Goal: Task Accomplishment & Management: Complete application form

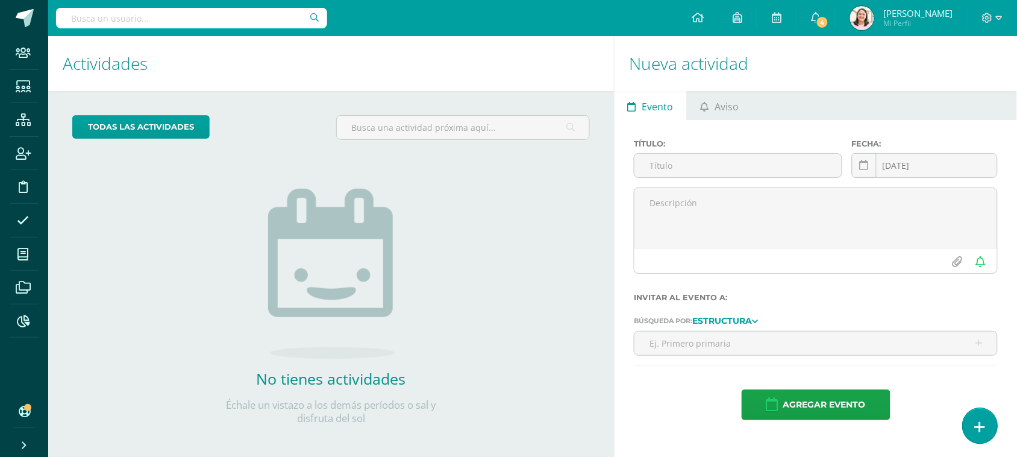
click at [986, 429] on link at bounding box center [980, 425] width 34 height 35
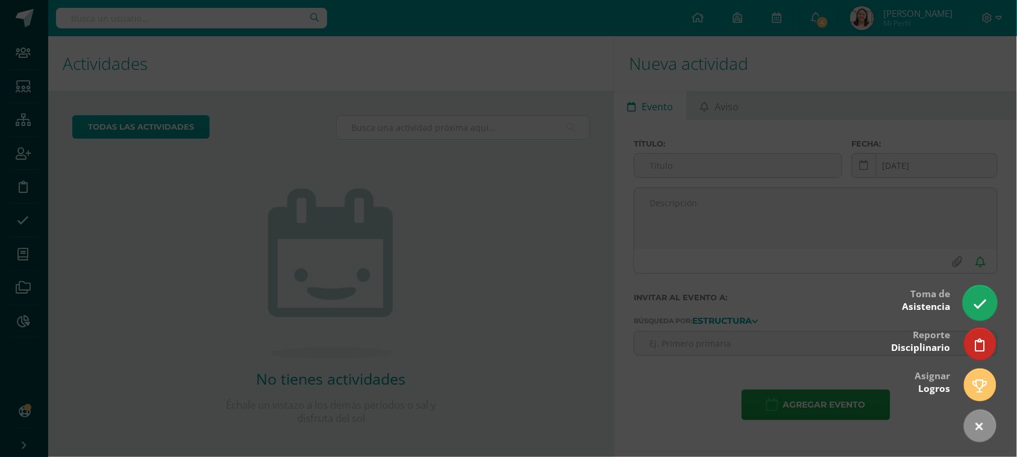
click at [980, 299] on icon at bounding box center [980, 304] width 14 height 14
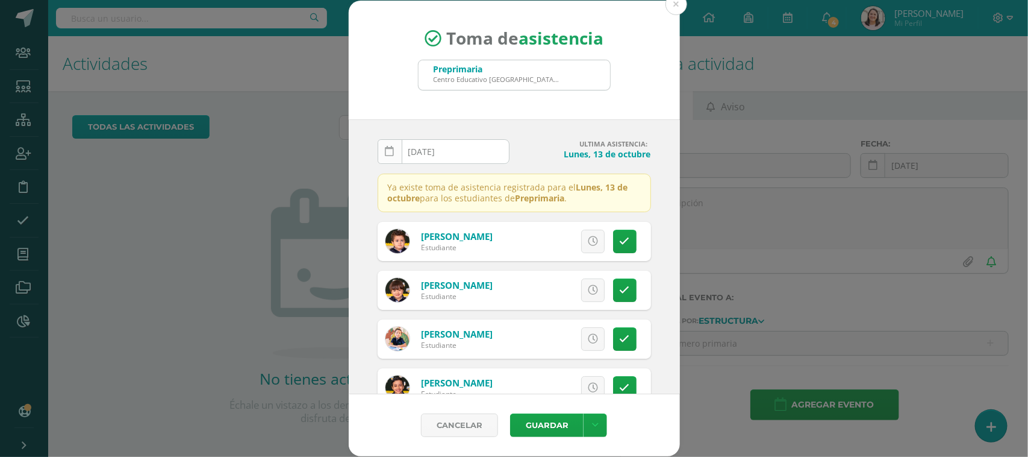
click at [390, 154] on icon at bounding box center [390, 151] width 9 height 10
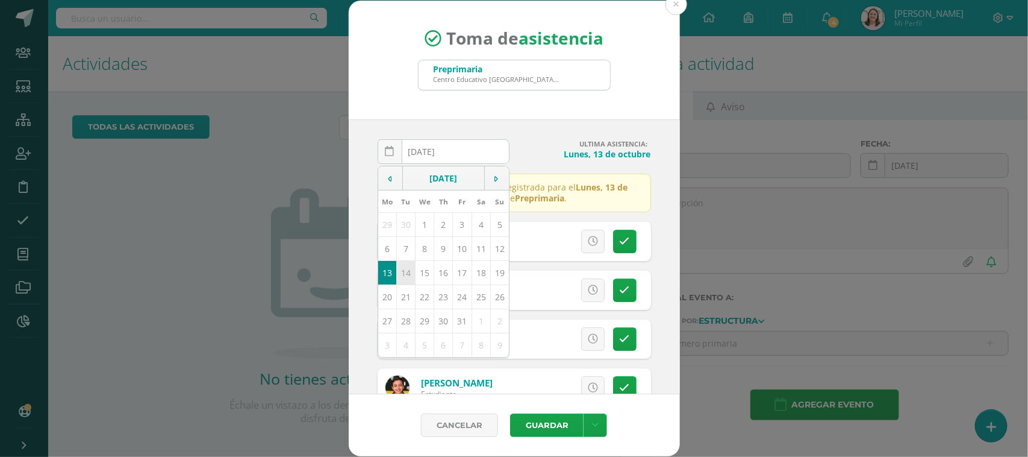
click at [405, 275] on td "14" at bounding box center [405, 272] width 19 height 24
type input "[DATE]"
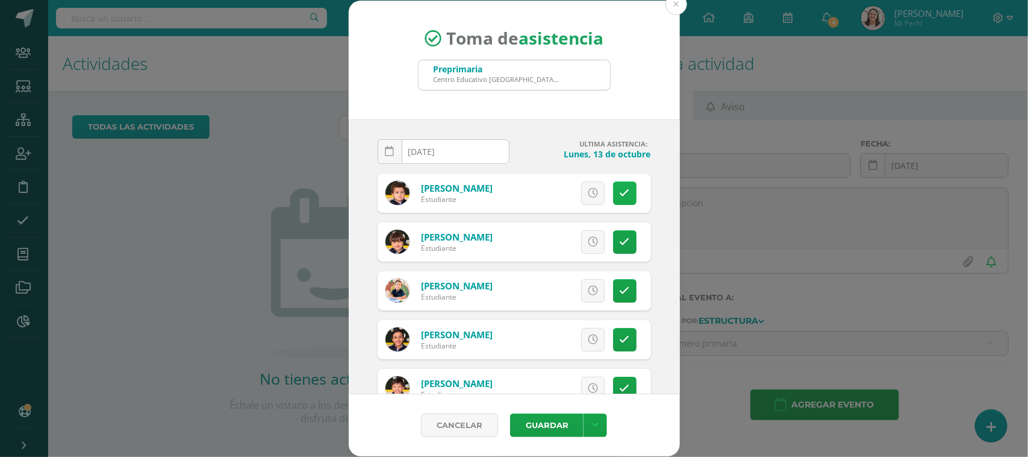
click at [620, 191] on icon at bounding box center [625, 193] width 10 height 10
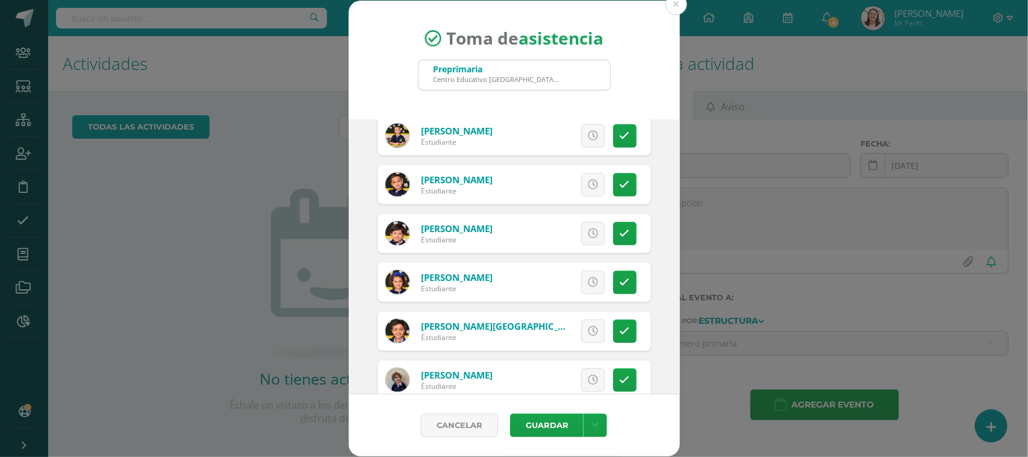
scroll to position [377, 0]
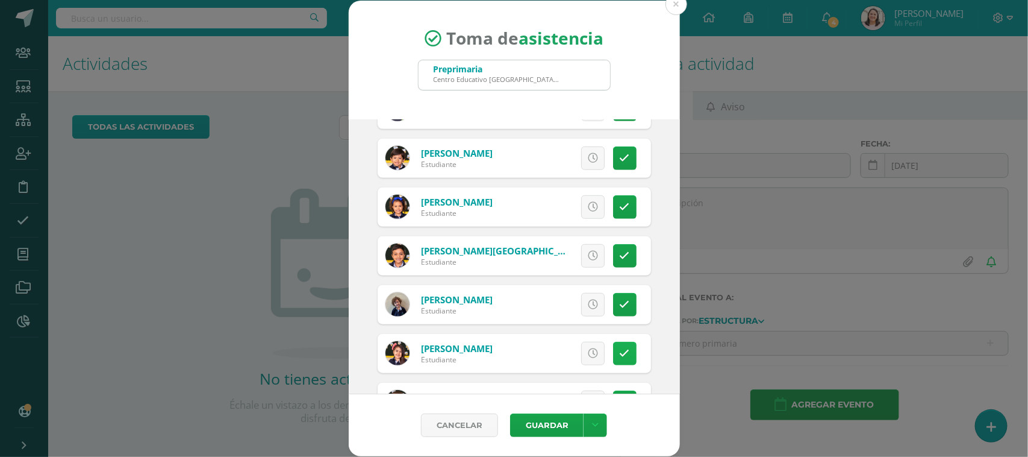
click at [613, 352] on link at bounding box center [624, 353] width 23 height 23
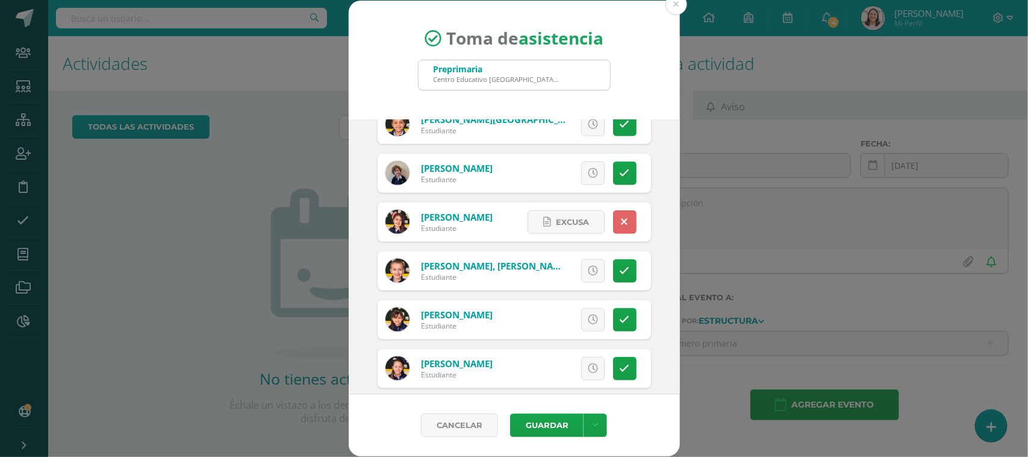
scroll to position [522, 0]
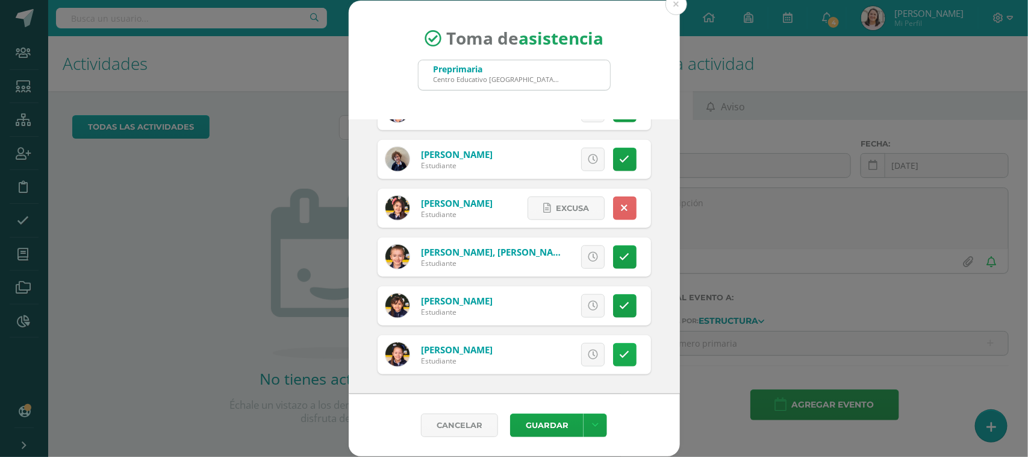
click at [620, 349] on icon at bounding box center [625, 354] width 10 height 10
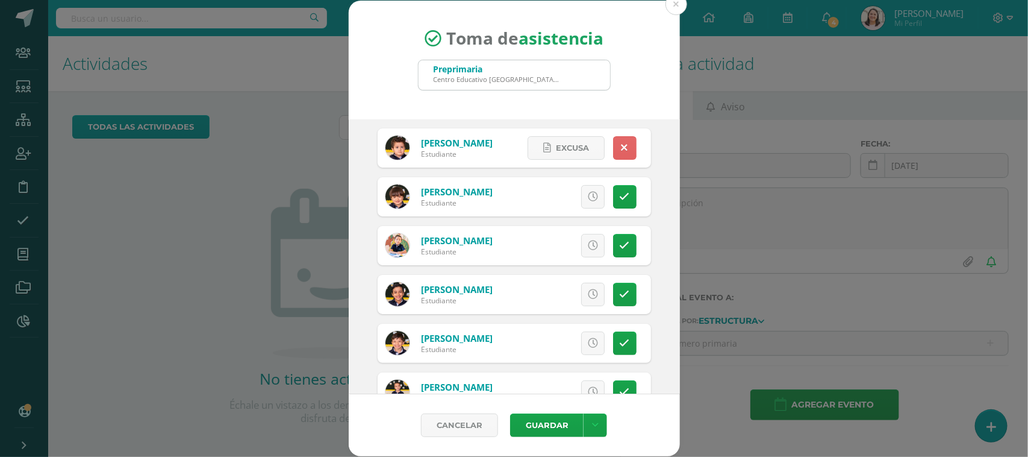
scroll to position [0, 0]
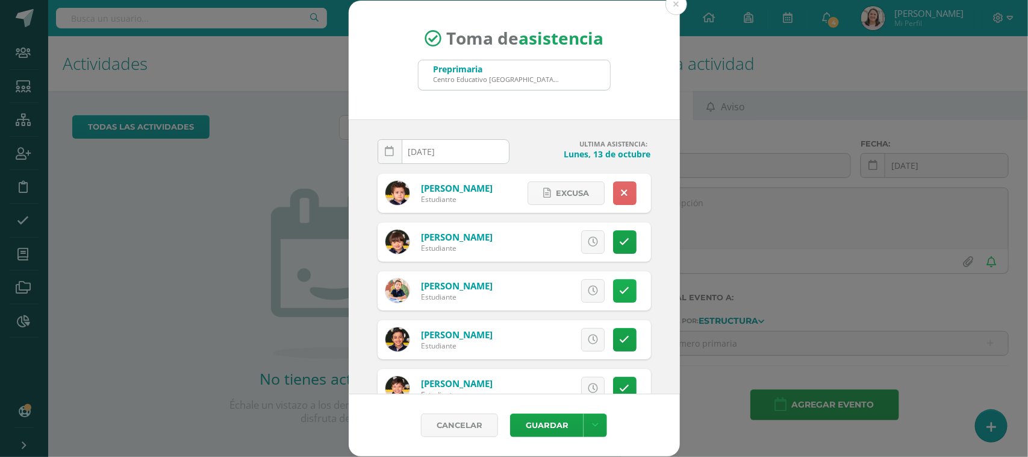
click at [613, 284] on link at bounding box center [624, 290] width 23 height 23
click at [556, 287] on span "Excusa" at bounding box center [572, 291] width 33 height 22
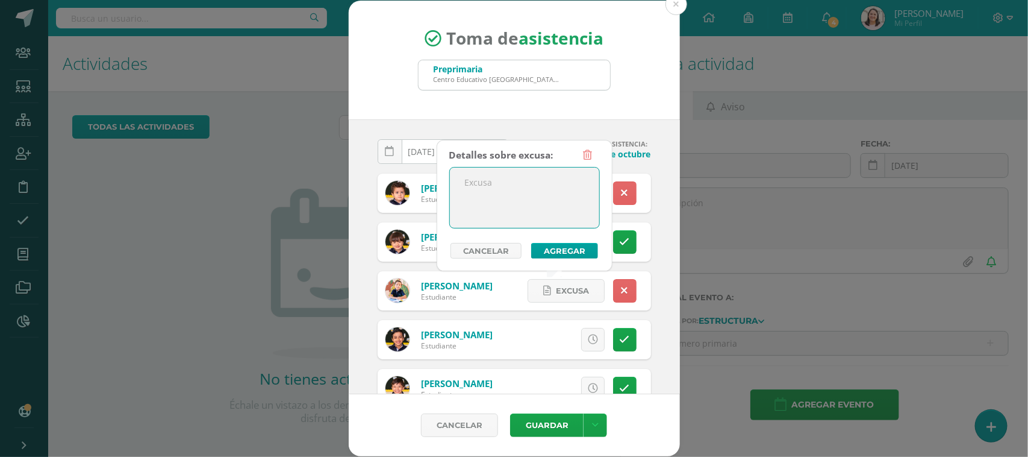
click at [532, 184] on textarea at bounding box center [524, 197] width 149 height 60
type textarea "se le tomo asistencia [DATE] y no vino."
click at [556, 252] on button "Agregar" at bounding box center [564, 251] width 67 height 16
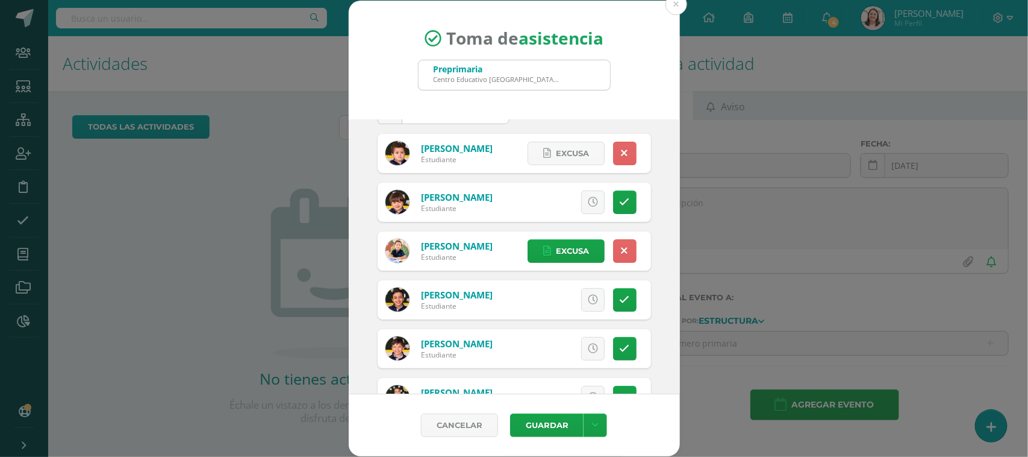
scroll to position [75, 0]
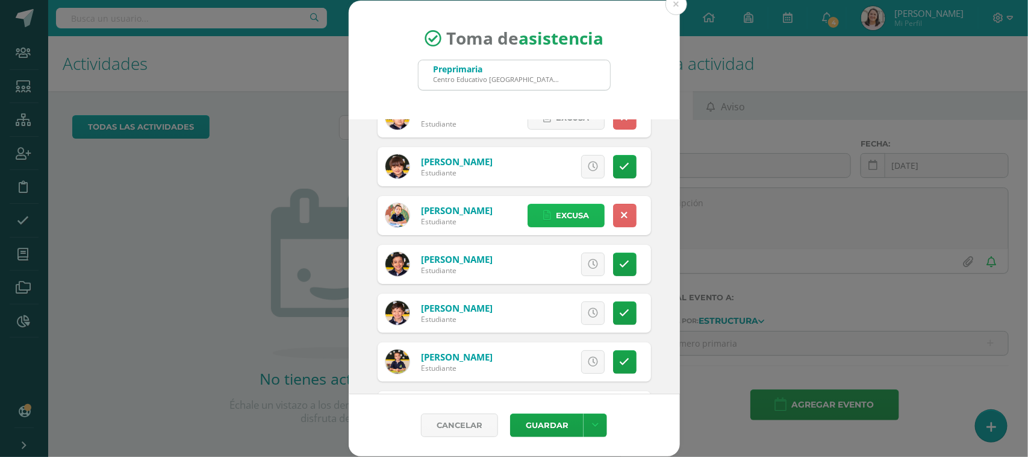
click at [556, 214] on span "Excusa" at bounding box center [572, 215] width 33 height 22
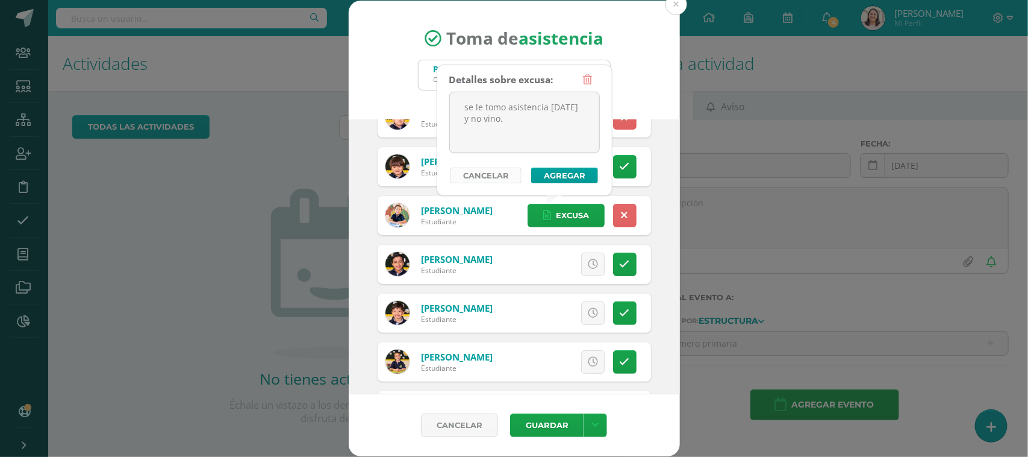
click at [510, 179] on link "Cancelar" at bounding box center [486, 175] width 71 height 16
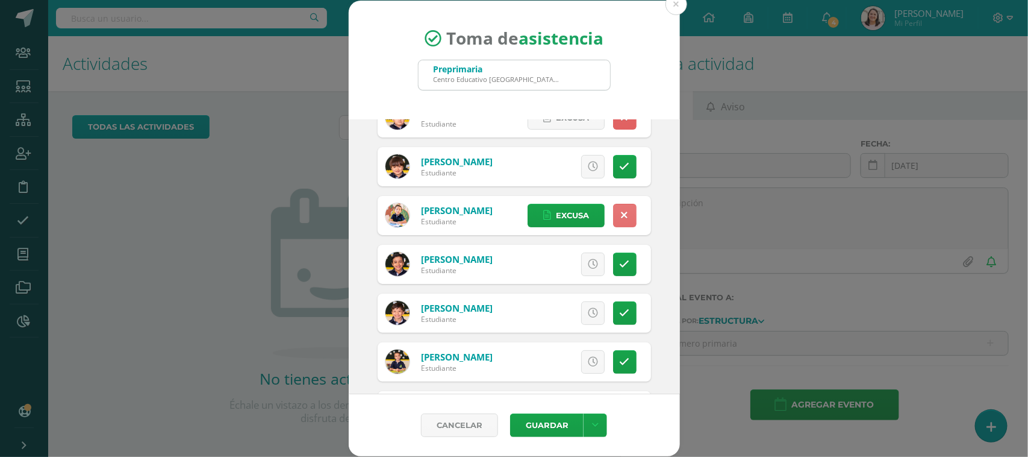
click at [622, 220] on icon at bounding box center [625, 215] width 7 height 10
click at [549, 420] on button "Guardar" at bounding box center [546, 424] width 73 height 23
